Goal: Check status: Check status

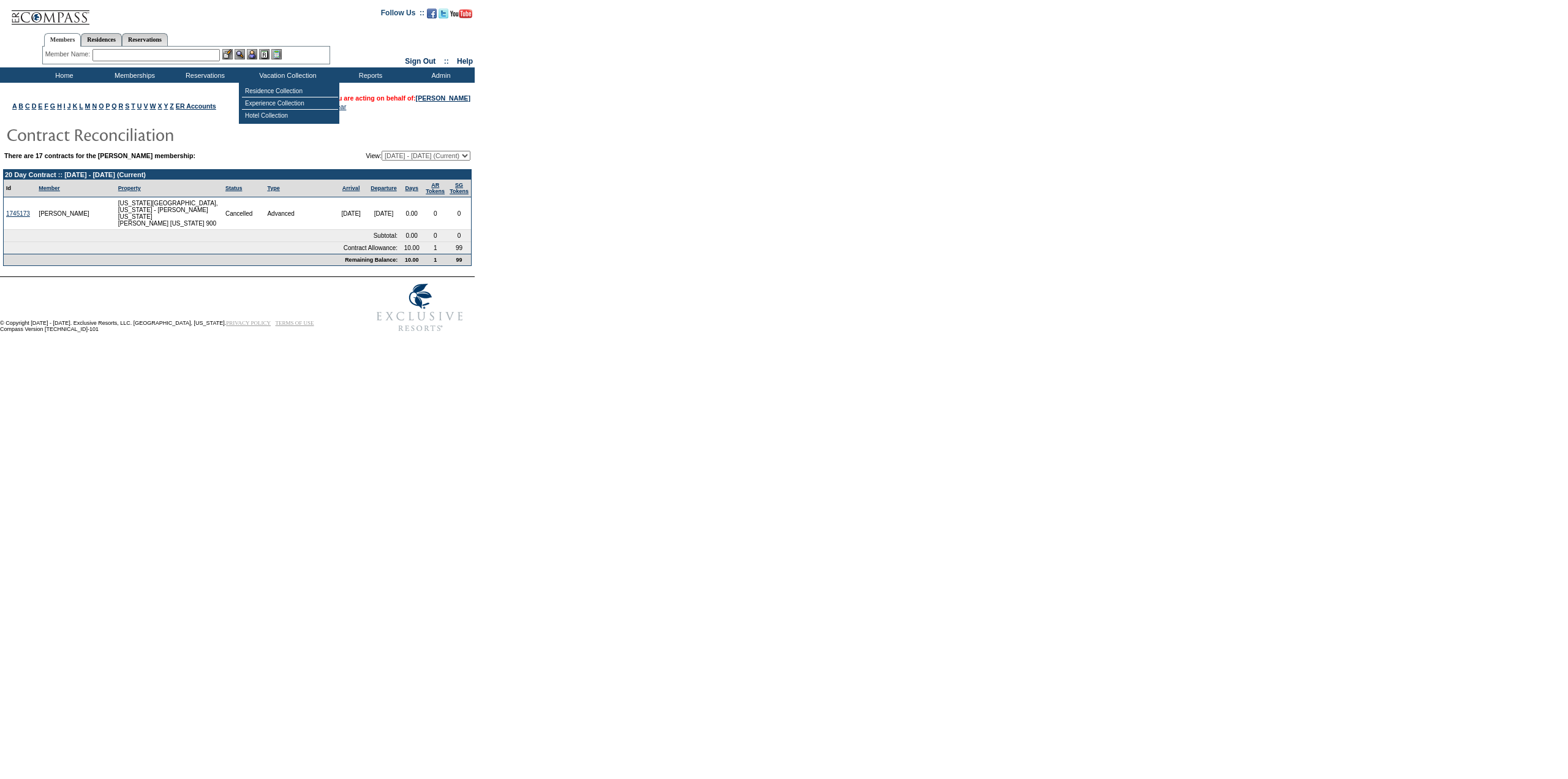
click at [426, 154] on select "[DATE] - [DATE] [DATE] - [DATE] [DATE] - [DATE] [DATE] - [DATE] [DATE] - [DATE]…" at bounding box center [425, 155] width 89 height 9
select select "140214"
click at [381, 151] on select "[DATE] - [DATE] [DATE] - [DATE] [DATE] - [DATE] [DATE] - [DATE] [DATE] - [DATE]…" at bounding box center [425, 155] width 89 height 9
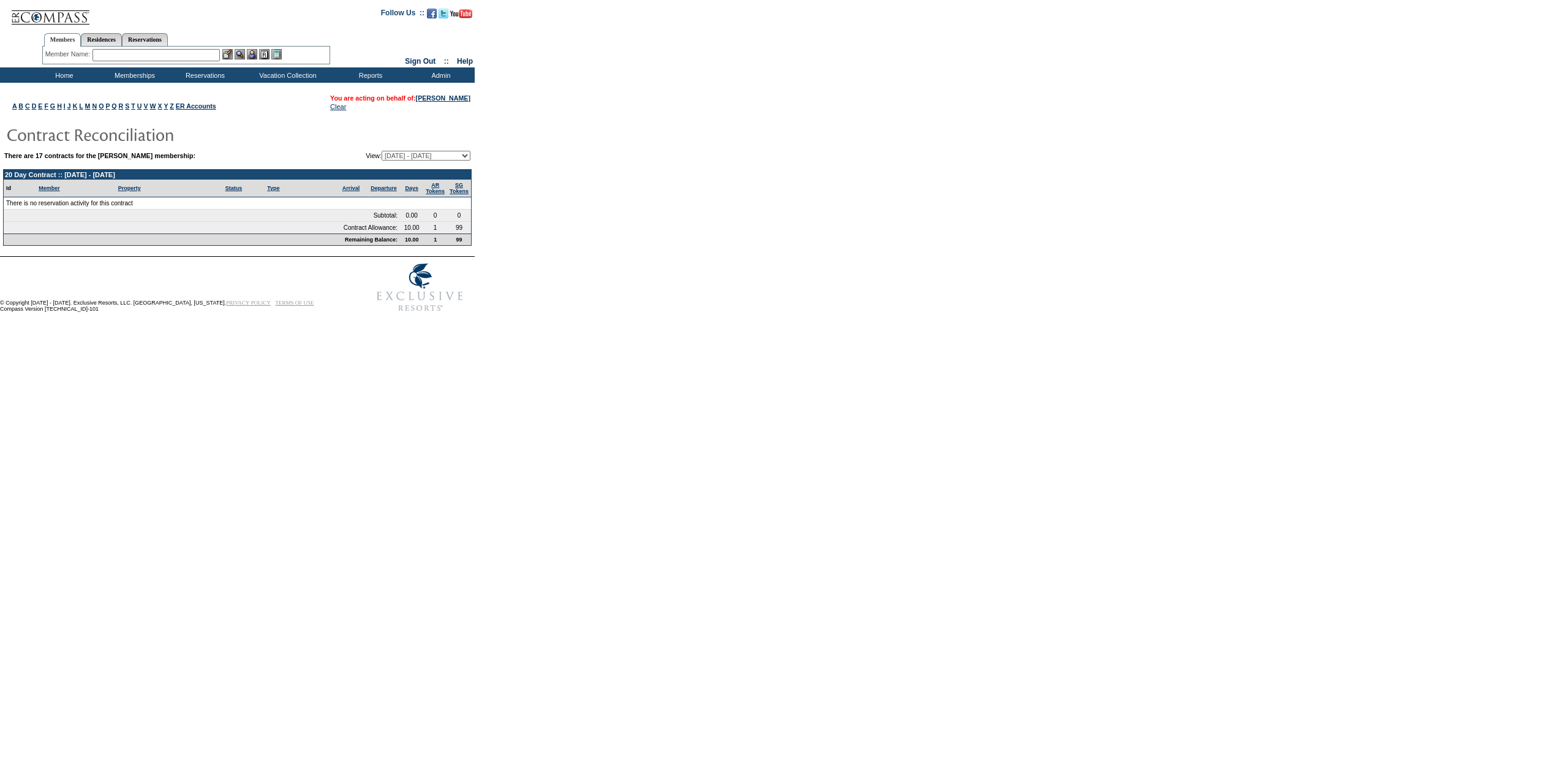
click at [424, 157] on select "[DATE] - [DATE] [DATE] - [DATE] [DATE] - [DATE] [DATE] - [DATE] [DATE] - [DATE]…" at bounding box center [425, 155] width 89 height 9
select select "129649"
click at [381, 151] on select "[DATE] - [DATE] [DATE] - [DATE] [DATE] - [DATE] [DATE] - [DATE] [DATE] - [DATE]…" at bounding box center [425, 155] width 89 height 9
